Goal: Check status: Check status

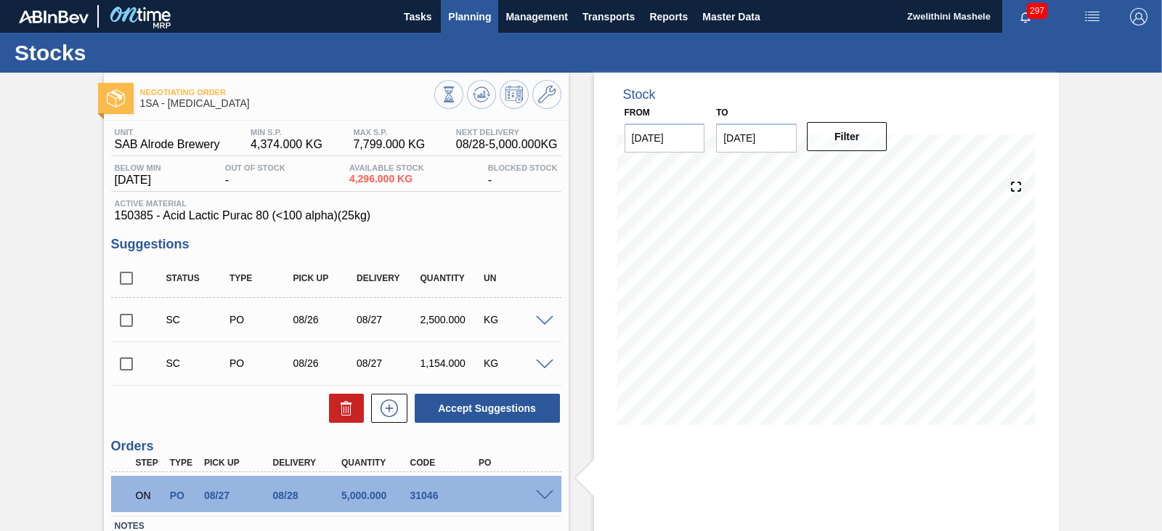
click at [455, 17] on span "Planning" at bounding box center [469, 16] width 43 height 17
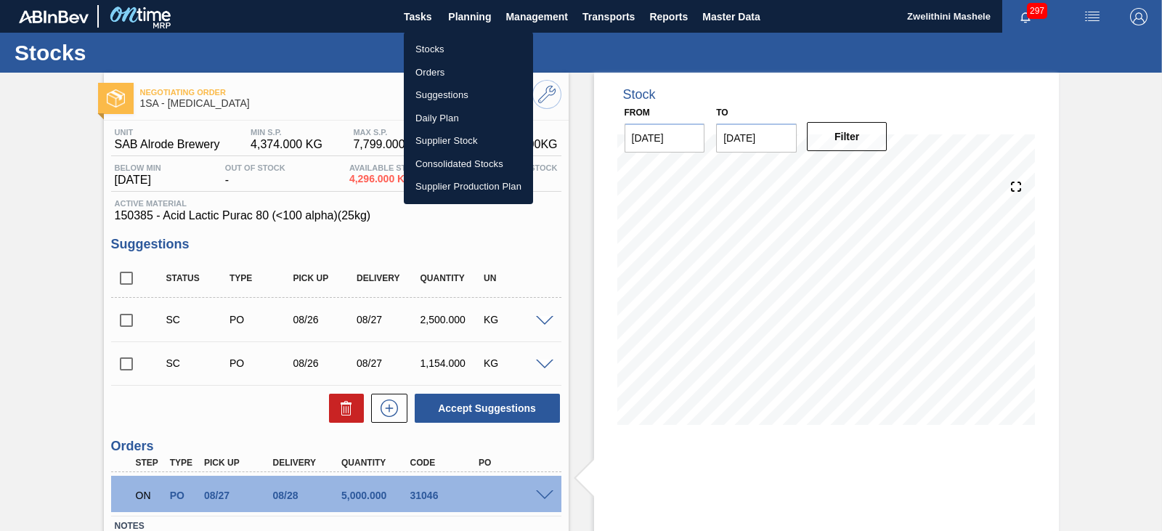
click at [449, 76] on li "Orders" at bounding box center [468, 72] width 129 height 23
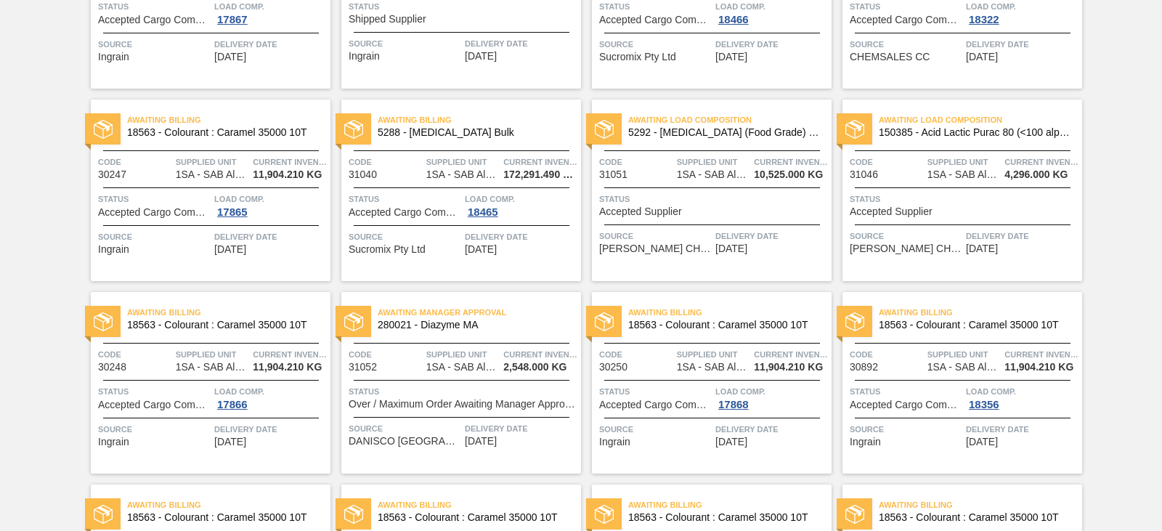
scroll to position [218, 0]
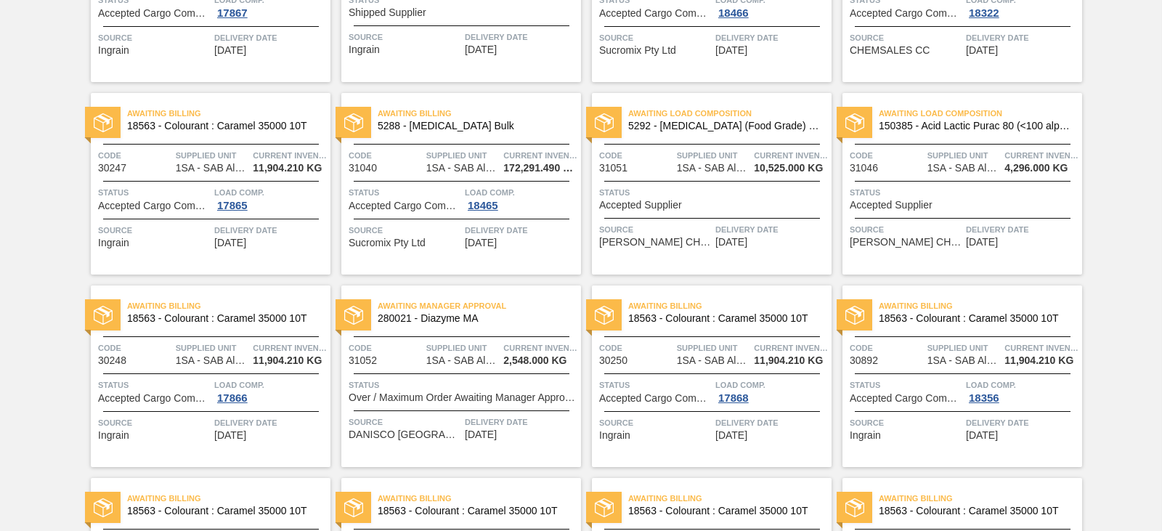
click at [498, 312] on span "Awaiting Manager Approval" at bounding box center [479, 306] width 203 height 15
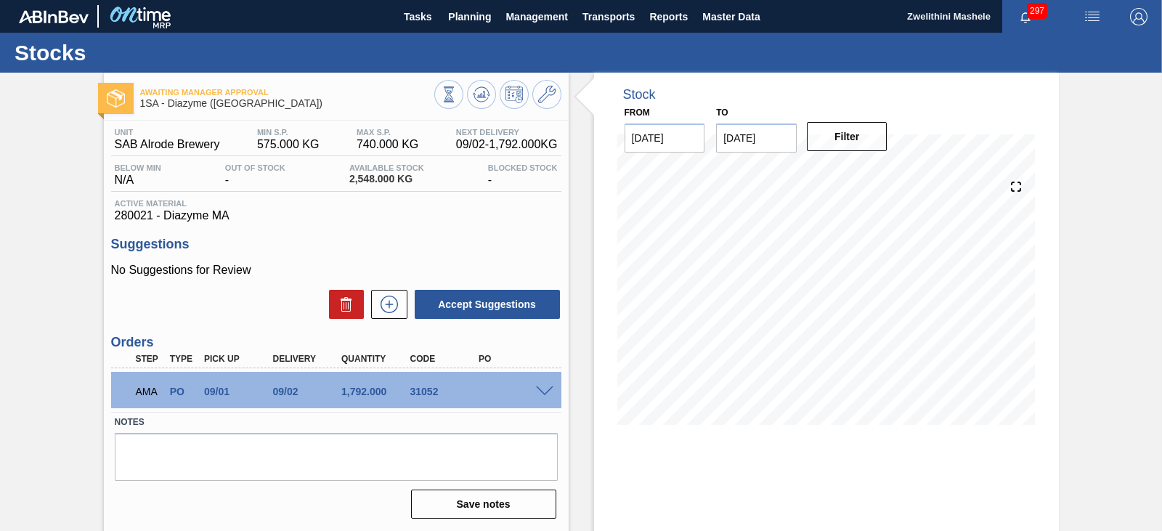
click at [550, 392] on span at bounding box center [544, 391] width 17 height 11
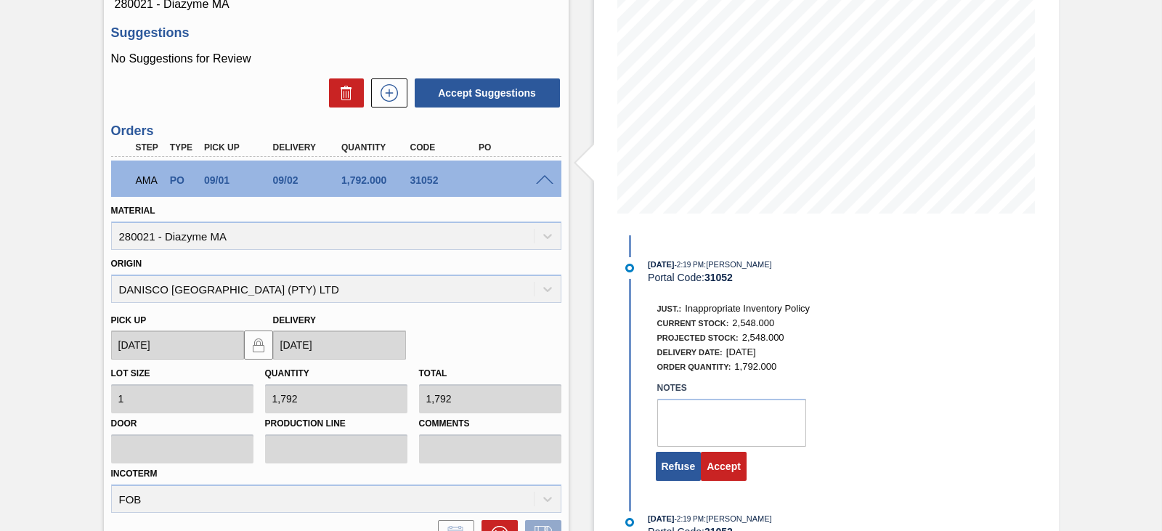
scroll to position [218, 0]
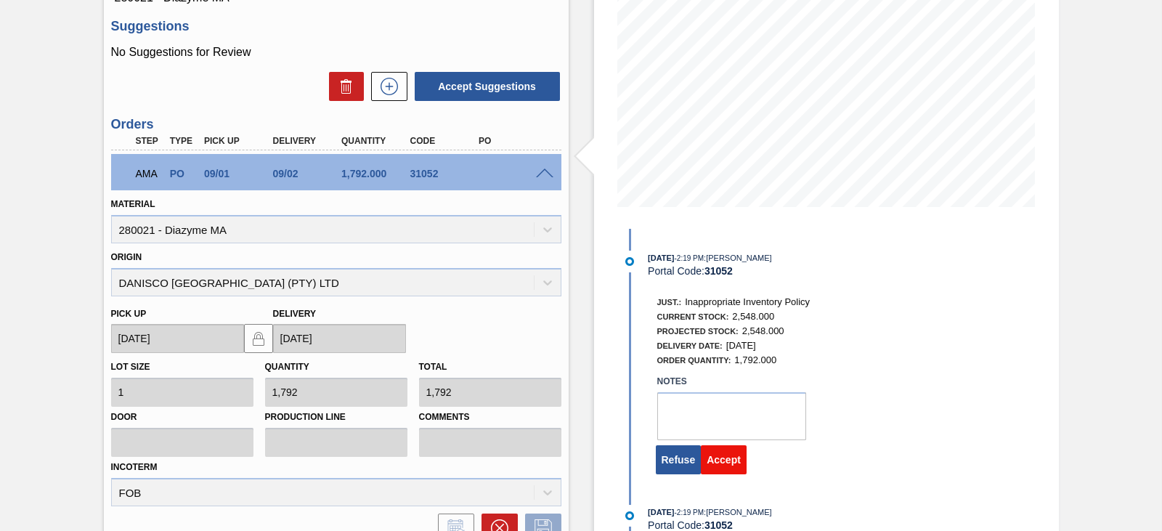
click at [726, 455] on button "Accept" at bounding box center [724, 459] width 46 height 29
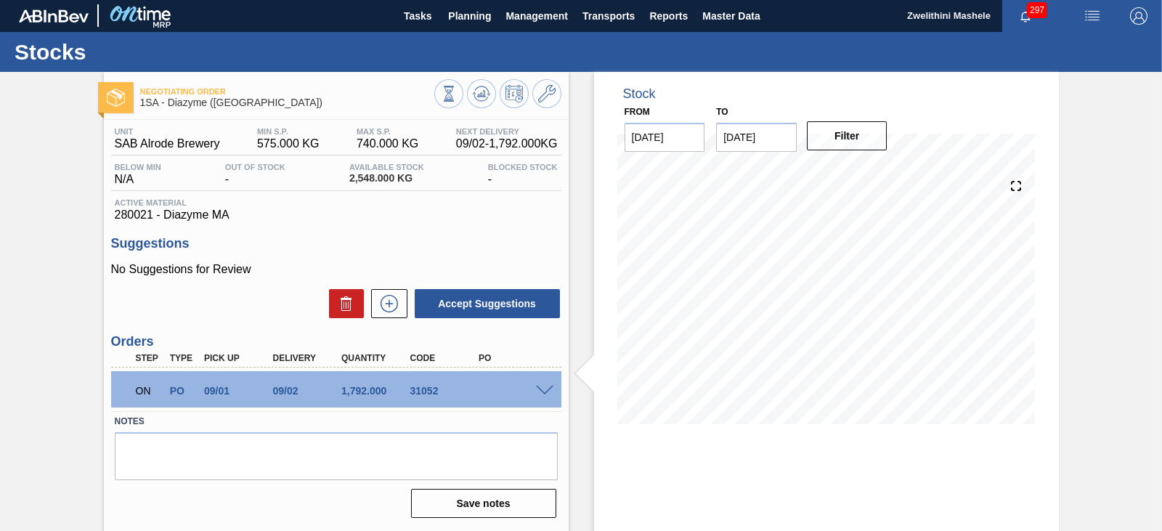
scroll to position [0, 0]
